Goal: Find contact information: Find contact information

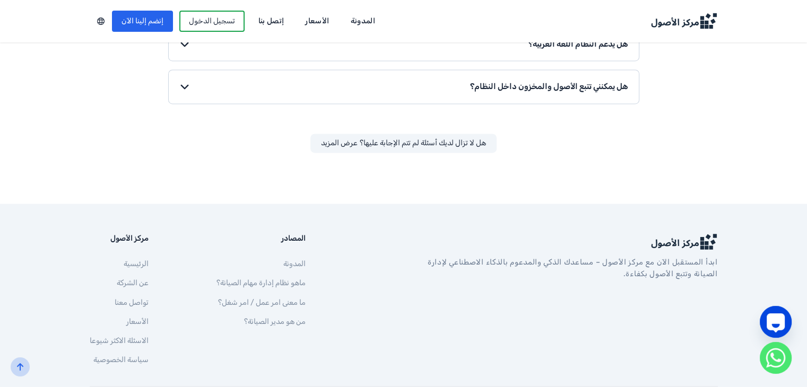
scroll to position [1755, 0]
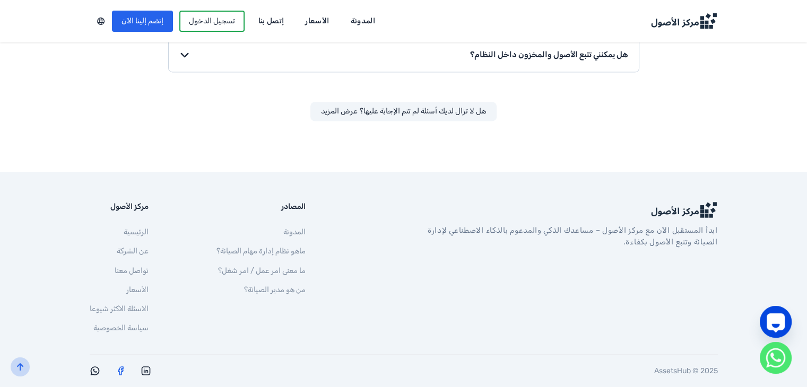
click at [136, 366] on div at bounding box center [244, 373] width 308 height 14
click at [126, 366] on icon "AssetsHub on Facebook" at bounding box center [120, 371] width 11 height 11
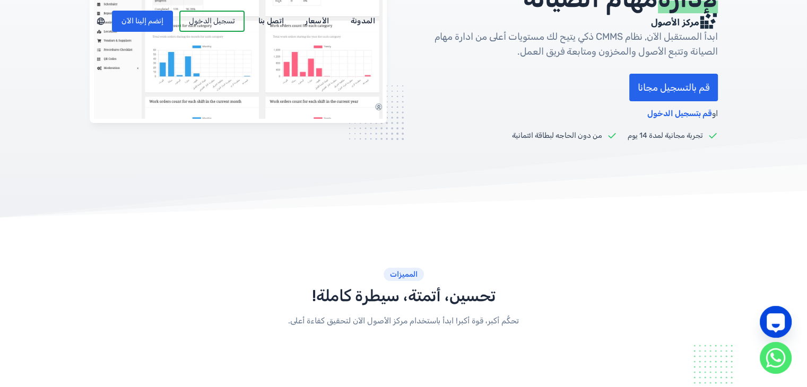
scroll to position [4, 0]
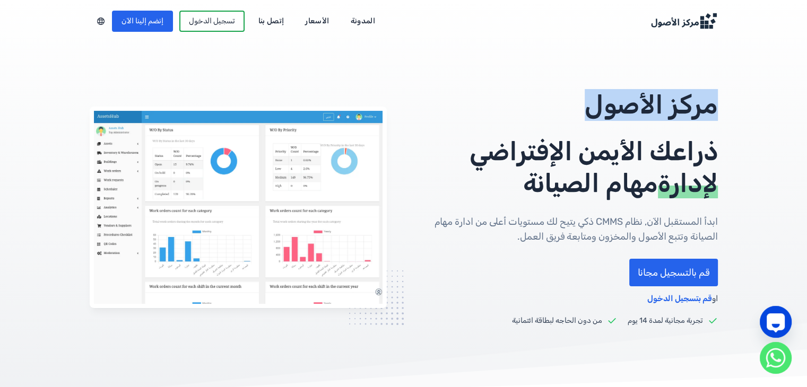
drag, startPoint x: 568, startPoint y: 114, endPoint x: 752, endPoint y: 117, distance: 183.6
click at [743, 117] on div "مركز الأصول ذراعك الأيمن الإفتراضي لإدارة مهام الصيانة ابدأ المستقبل الآن, نظام…" at bounding box center [403, 207] width 679 height 237
drag, startPoint x: 566, startPoint y: 111, endPoint x: 694, endPoint y: 121, distance: 128.8
click at [694, 121] on p "مركز الأصول" at bounding box center [569, 105] width 297 height 32
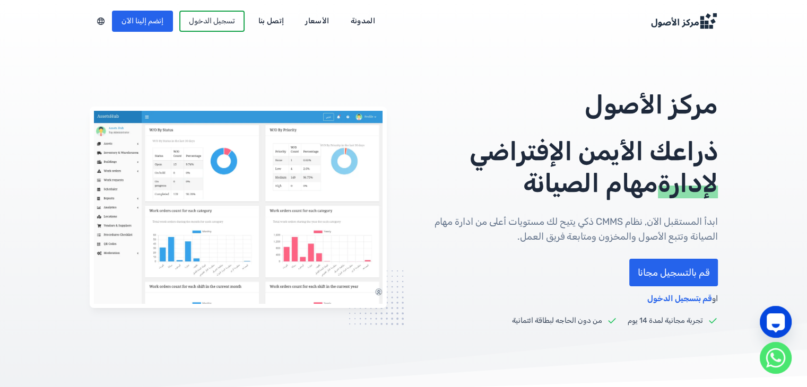
click at [733, 126] on div "مركز الأصول ذراعك الأيمن الإفتراضي لإدارة مهام الصيانة ابدأ المستقبل الآن, نظام…" at bounding box center [403, 207] width 679 height 237
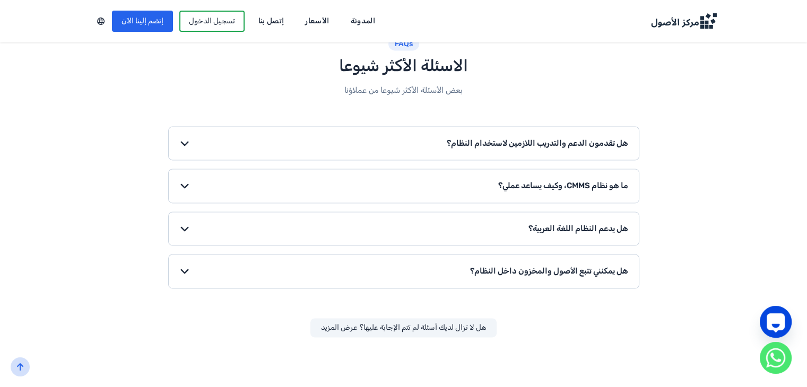
scroll to position [1698, 0]
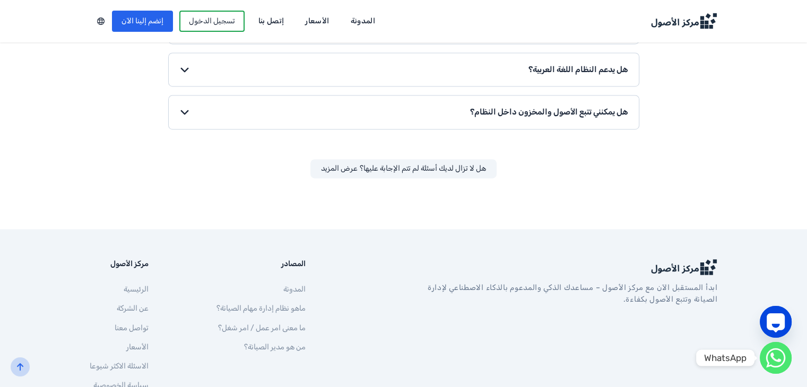
click at [743, 361] on div "ابدأ المستقبل الآن مع مركز الأصول – مساعدك الذكي والمدعوم بالذكاء الاصطناعي لإد…" at bounding box center [403, 338] width 679 height 219
click at [775, 366] on circle "WhatsApp" at bounding box center [776, 358] width 32 height 32
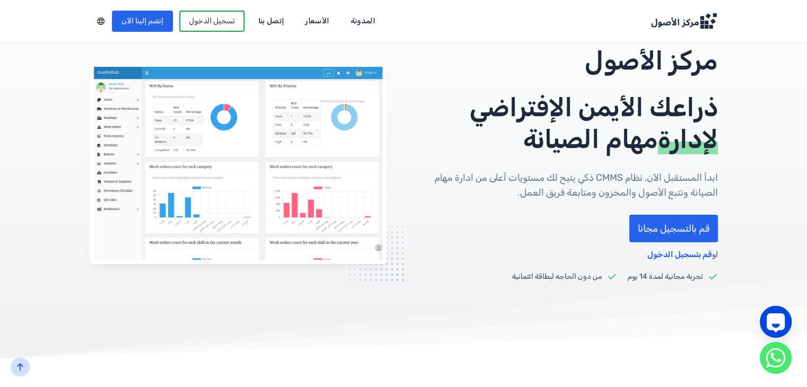
scroll to position [0, 0]
